Goal: Transaction & Acquisition: Purchase product/service

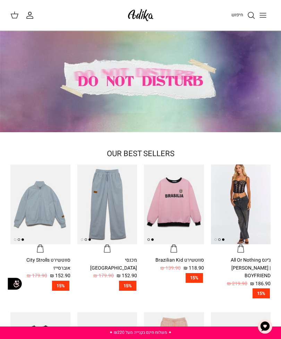
click at [262, 15] on line "Toggle menu" at bounding box center [263, 15] width 6 height 0
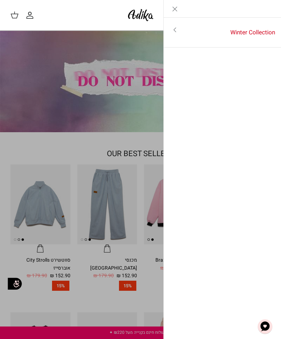
click at [255, 31] on link "Winter Collection" at bounding box center [233, 33] width 95 height 22
click at [241, 113] on div "לכל הפריטים" at bounding box center [223, 178] width 118 height 322
click at [252, 145] on div "לכל הפריטים" at bounding box center [223, 178] width 118 height 322
click at [256, 32] on link "לכל הפריטים" at bounding box center [222, 30] width 111 height 17
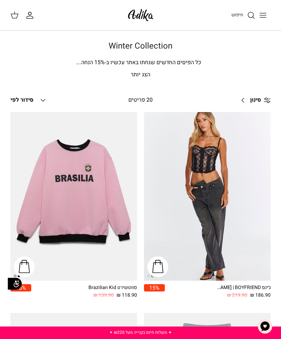
click at [39, 96] on button "Down סידור לפי" at bounding box center [28, 100] width 37 height 15
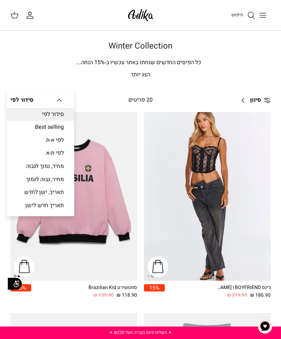
click at [43, 124] on link "Best selling" at bounding box center [40, 127] width 67 height 13
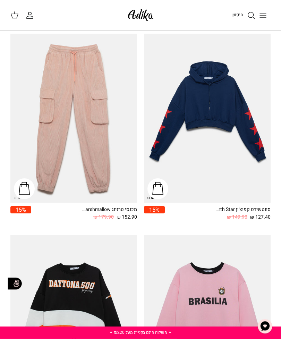
scroll to position [1477, 0]
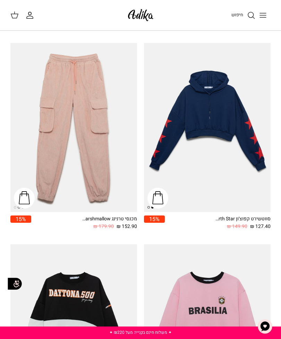
click at [250, 16] on icon "חיפוש" at bounding box center [251, 15] width 8 height 8
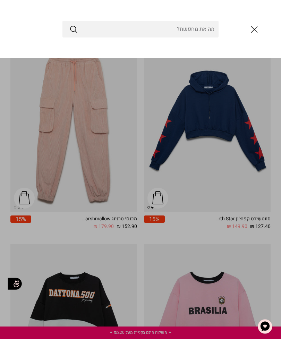
click at [210, 22] on input "Search Store" at bounding box center [140, 29] width 156 height 17
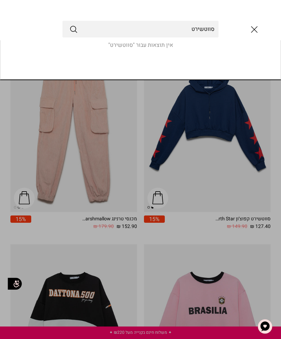
type input "סווטשירט"
click at [74, 29] on button "Submit" at bounding box center [73, 29] width 8 height 9
click at [248, 30] on icon "סגור" at bounding box center [254, 30] width 12 height 12
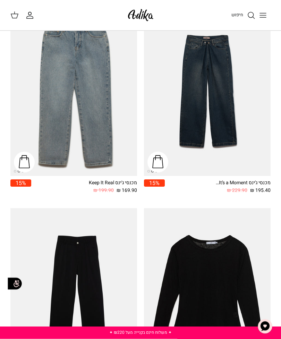
click at [260, 15] on line "Toggle menu" at bounding box center [263, 15] width 6 height 0
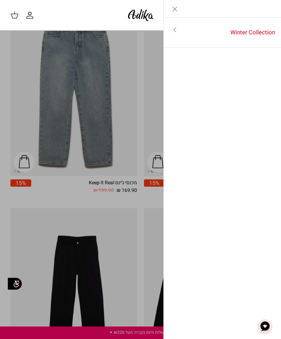
click at [250, 83] on div "Left Winter Collection Toggle menu לכל הפריטים" at bounding box center [222, 169] width 118 height 339
click at [248, 37] on link "Winter Collection" at bounding box center [233, 33] width 95 height 22
click at [251, 35] on link "לכל הפריטים" at bounding box center [222, 30] width 111 height 17
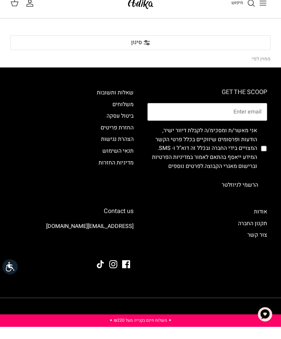
scroll to position [0, 0]
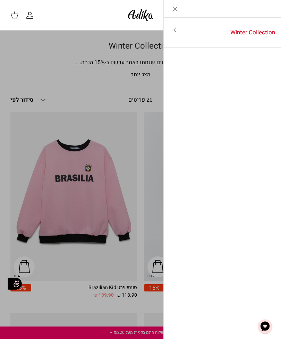
click at [171, 10] on icon "Close" at bounding box center [175, 9] width 8 height 8
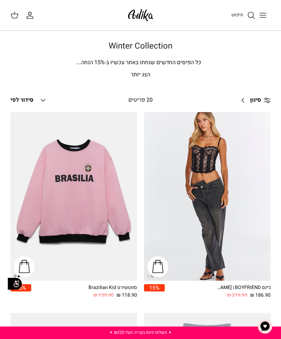
click at [256, 104] on span "סינון" at bounding box center [255, 100] width 11 height 9
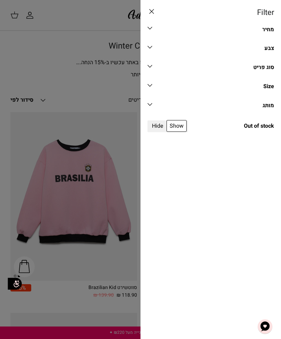
click at [264, 69] on div "סוג פריט" at bounding box center [263, 67] width 21 height 9
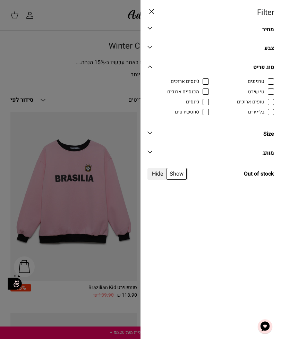
click at [199, 111] on span "סווטשירטים" at bounding box center [187, 112] width 24 height 7
click at [200, 109] on input "סווטשירטים" at bounding box center [199, 108] width 1 height 1
checkbox input "true"
radio input "true"
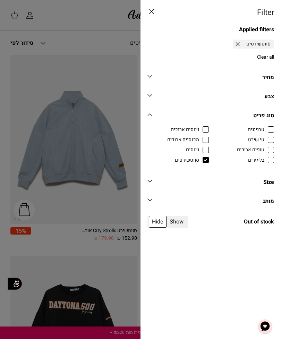
scroll to position [60, 0]
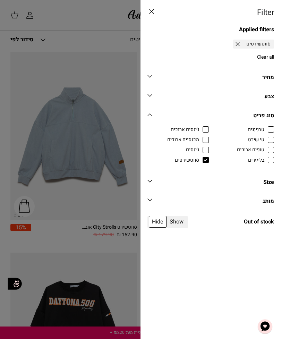
click at [150, 12] on icon at bounding box center [151, 11] width 8 height 8
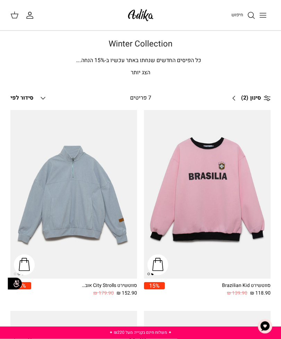
scroll to position [0, 0]
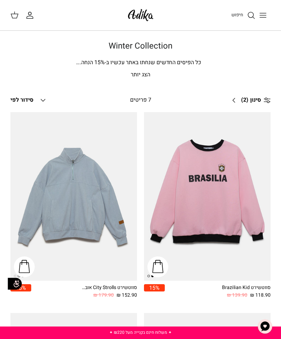
click at [257, 18] on button "Toggle menu" at bounding box center [262, 15] width 15 height 15
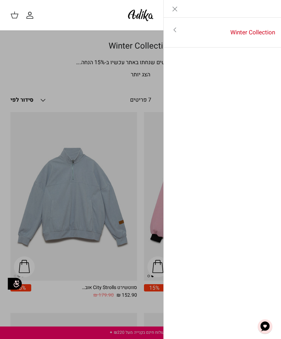
click at [176, 9] on icon "Close" at bounding box center [175, 9] width 8 height 8
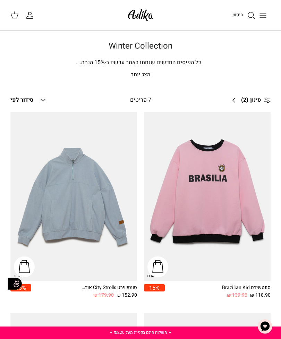
click at [267, 103] on icon at bounding box center [267, 100] width 7 height 7
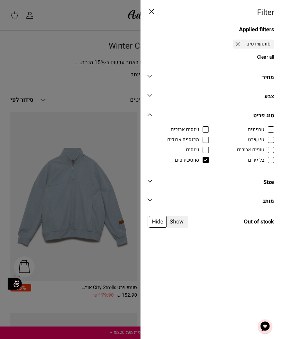
click at [267, 138] on label "טי שירט" at bounding box center [243, 140] width 61 height 8
click at [265, 136] on input "טי שירט" at bounding box center [264, 136] width 1 height 1
checkbox input "true"
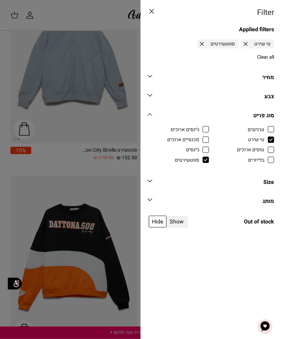
scroll to position [136, 0]
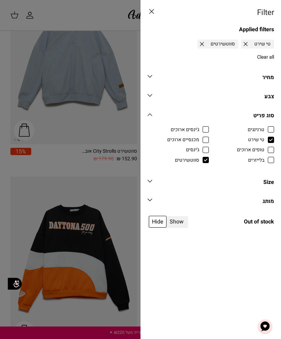
click at [150, 10] on icon at bounding box center [151, 11] width 8 height 8
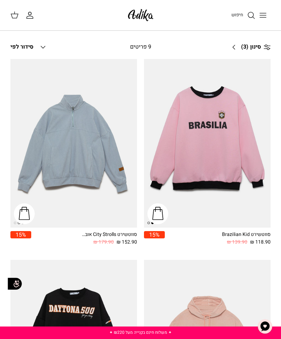
scroll to position [0, 0]
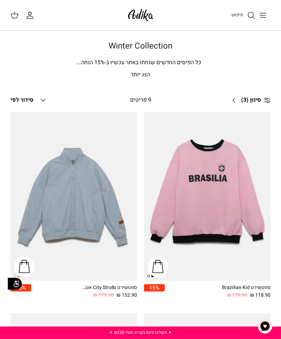
click at [232, 102] on link "סינון (3) Right" at bounding box center [248, 100] width 43 height 17
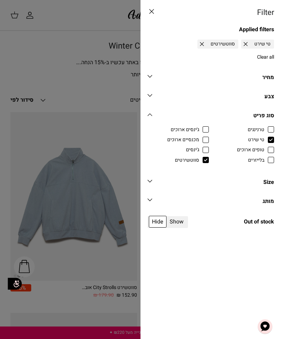
click at [262, 198] on link "מותג Down" at bounding box center [210, 204] width 127 height 16
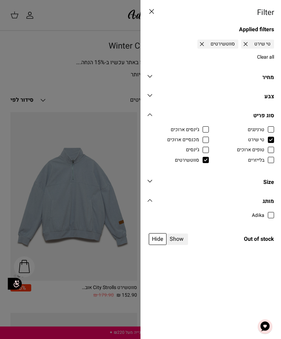
click at [264, 212] on span "Adika" at bounding box center [258, 215] width 12 height 7
click at [265, 211] on input "Adika" at bounding box center [264, 211] width 1 height 1
checkbox input "true"
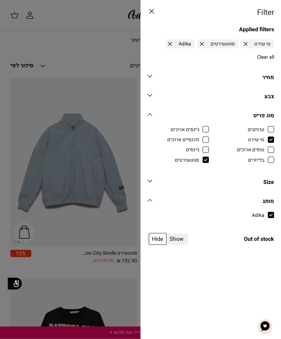
scroll to position [35, 0]
click at [264, 214] on span "Adika" at bounding box center [258, 215] width 12 height 7
click at [265, 212] on input "Adika" at bounding box center [264, 211] width 1 height 1
checkbox input "false"
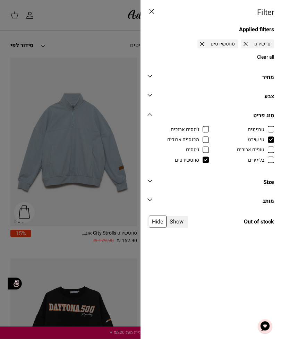
scroll to position [60, 0]
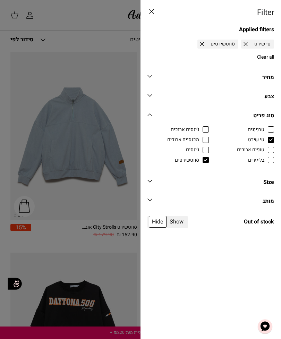
click at [264, 149] on span "טופים ארוכים" at bounding box center [250, 149] width 27 height 7
click at [265, 147] on input "טופים ארוכים" at bounding box center [264, 146] width 1 height 1
checkbox input "true"
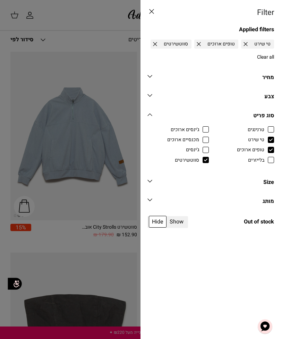
click at [264, 139] on span "טי שירט" at bounding box center [256, 139] width 16 height 7
click at [265, 136] on input "טי שירט" at bounding box center [264, 136] width 1 height 1
checkbox input "false"
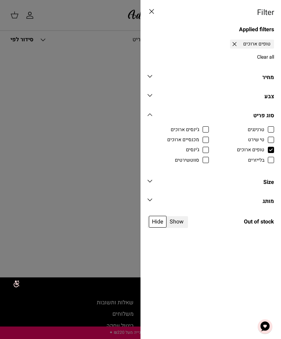
click at [149, 15] on icon at bounding box center [151, 11] width 8 height 8
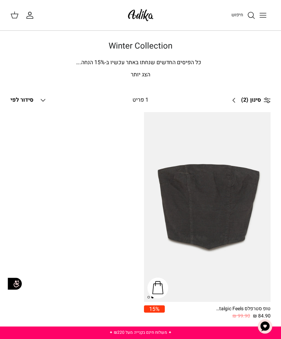
click at [261, 20] on button "Toggle menu" at bounding box center [262, 15] width 15 height 15
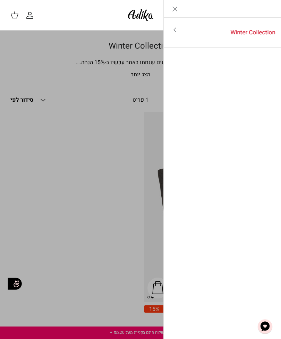
click at [177, 13] on link "Close" at bounding box center [175, 8] width 22 height 17
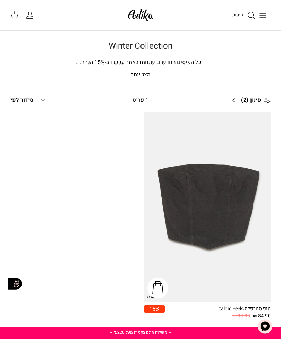
click at [268, 102] on circle at bounding box center [268, 102] width 2 height 2
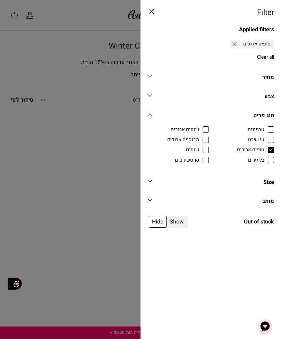
click at [264, 147] on span "טופים ארוכים" at bounding box center [250, 149] width 27 height 7
click at [265, 147] on input "טופים ארוכים" at bounding box center [264, 146] width 1 height 1
checkbox input "false"
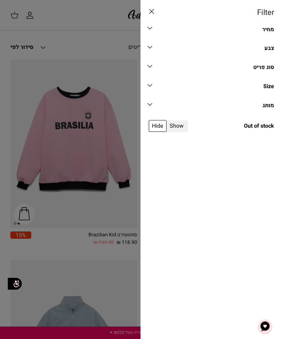
scroll to position [60, 0]
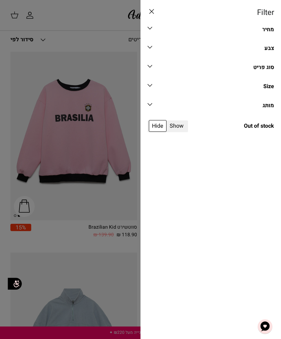
click at [268, 65] on div "סוג פריט" at bounding box center [263, 67] width 21 height 9
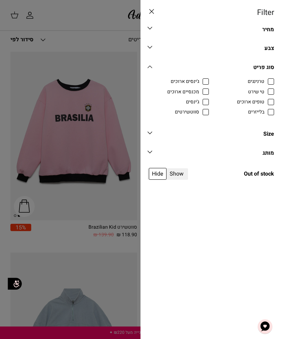
click at [264, 82] on span "טרנינגים" at bounding box center [256, 81] width 17 height 7
click at [265, 78] on input "טרנינגים" at bounding box center [264, 78] width 1 height 1
checkbox input "true"
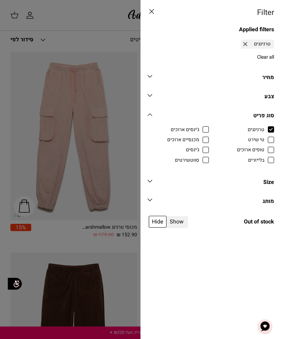
click at [155, 12] on icon at bounding box center [151, 11] width 8 height 8
